Goal: Task Accomplishment & Management: Use online tool/utility

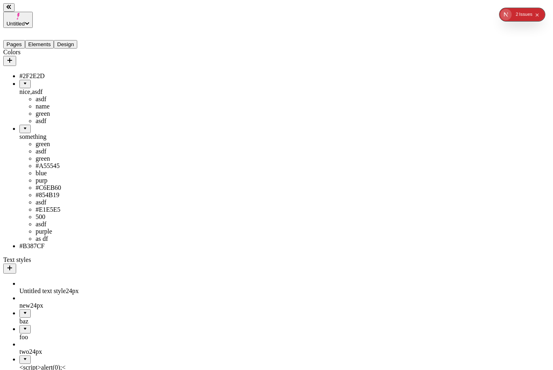
drag, startPoint x: 21, startPoint y: 68, endPoint x: 28, endPoint y: 313, distance: 245.5
drag, startPoint x: 19, startPoint y: 71, endPoint x: 36, endPoint y: 311, distance: 240.7
drag, startPoint x: 19, startPoint y: 255, endPoint x: 40, endPoint y: 184, distance: 74.1
drag, startPoint x: 31, startPoint y: 195, endPoint x: 38, endPoint y: 65, distance: 130.1
drag, startPoint x: 43, startPoint y: 87, endPoint x: 32, endPoint y: 323, distance: 236.3
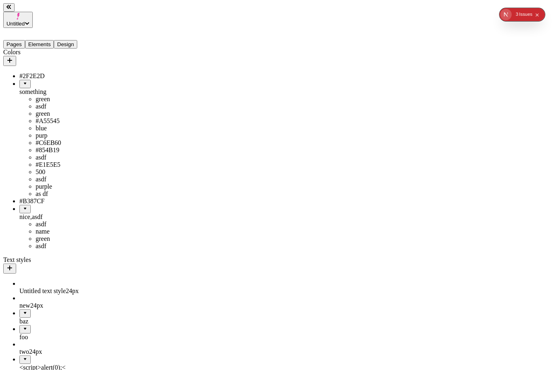
drag, startPoint x: 19, startPoint y: 264, endPoint x: 62, endPoint y: 248, distance: 45.6
drag, startPoint x: 34, startPoint y: 258, endPoint x: 2, endPoint y: 308, distance: 59.7
drag, startPoint x: 46, startPoint y: 268, endPoint x: 16, endPoint y: 309, distance: 50.5
drag, startPoint x: 28, startPoint y: 253, endPoint x: 60, endPoint y: 310, distance: 64.7
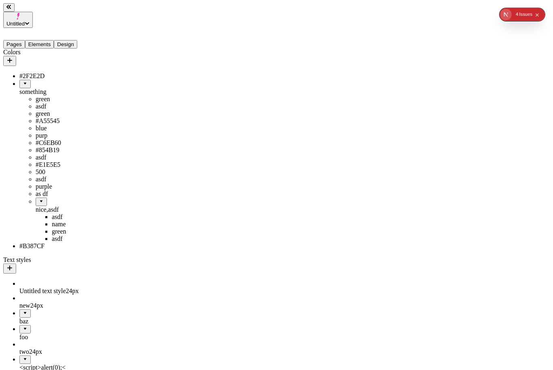
drag, startPoint x: 27, startPoint y: 251, endPoint x: 9, endPoint y: 307, distance: 59.4
drag, startPoint x: 23, startPoint y: 251, endPoint x: 13, endPoint y: 312, distance: 62.0
drag, startPoint x: 31, startPoint y: 253, endPoint x: 43, endPoint y: 171, distance: 82.3
drag, startPoint x: 32, startPoint y: 181, endPoint x: 45, endPoint y: 71, distance: 111.3
